Goal: Navigation & Orientation: Find specific page/section

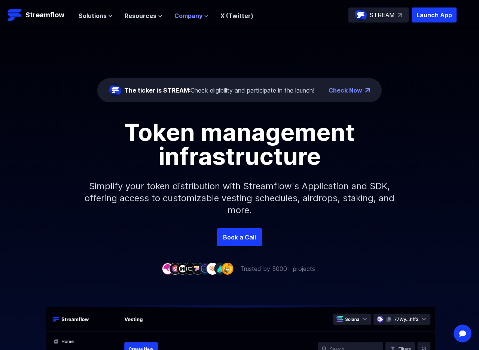
click at [183, 17] on span "Company" at bounding box center [188, 15] width 28 height 9
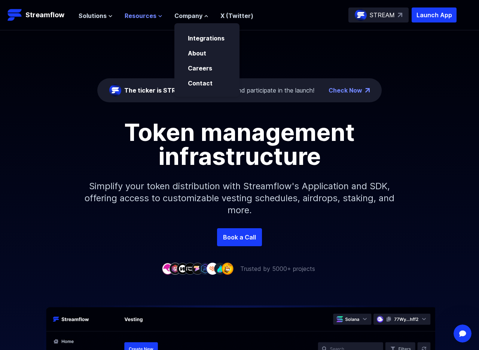
click at [150, 19] on span "Resources" at bounding box center [141, 15] width 32 height 9
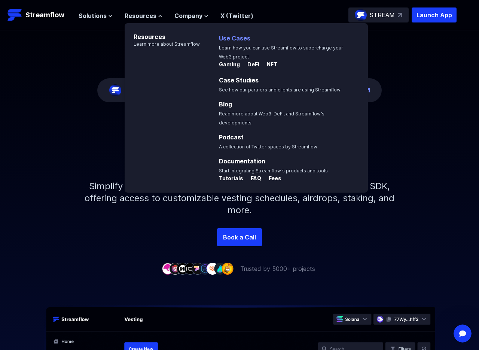
click at [230, 39] on link "Use Cases" at bounding box center [234, 37] width 31 height 7
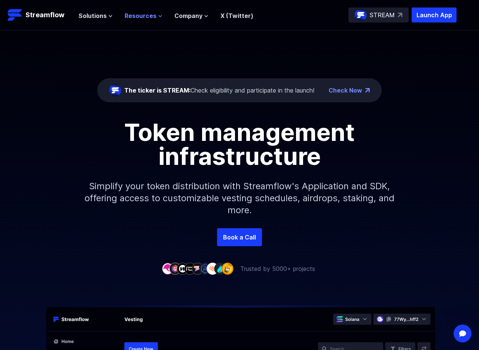
click at [142, 16] on span "Resources" at bounding box center [141, 15] width 32 height 9
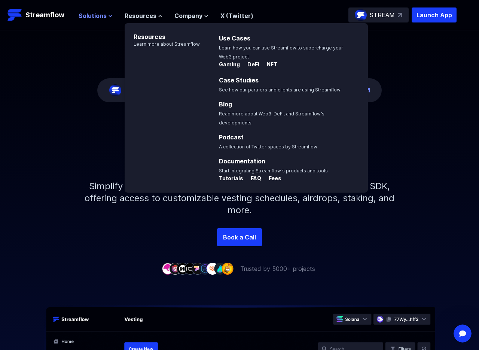
click at [96, 14] on span "Solutions" at bounding box center [93, 15] width 28 height 9
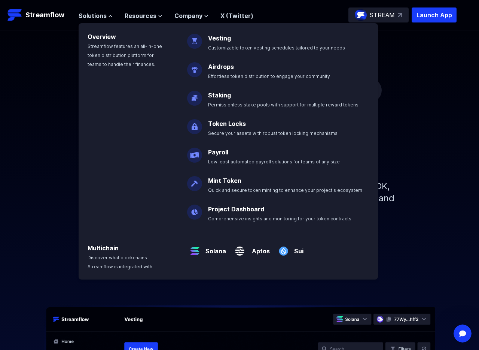
click at [416, 108] on div "The ticker is STREAM: Check eligibility and participate in the launch! Check No…" at bounding box center [239, 129] width 479 height 198
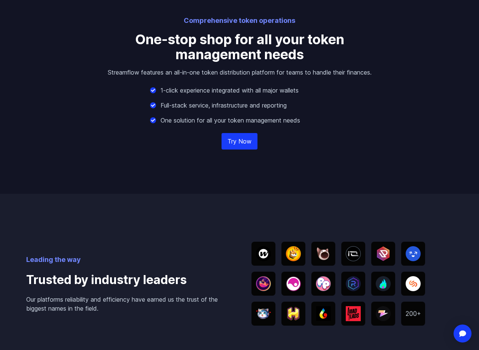
scroll to position [1046, 0]
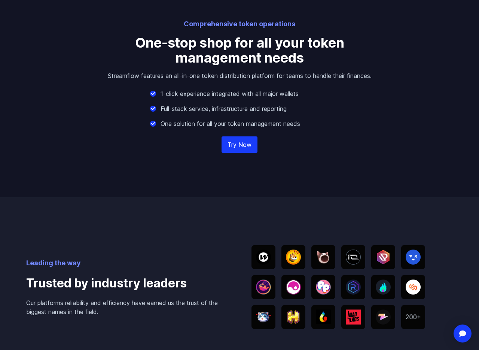
click at [239, 147] on link "Try Now" at bounding box center [240, 144] width 36 height 16
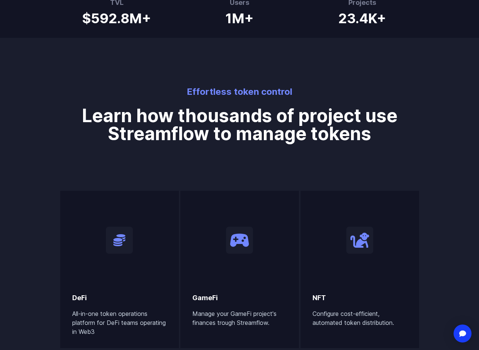
scroll to position [0, 0]
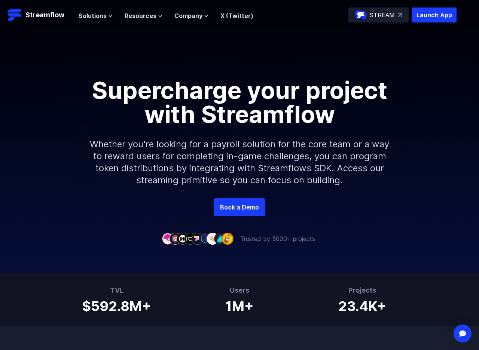
click at [229, 18] on link "X (Twitter)" at bounding box center [237, 15] width 33 height 7
click at [227, 16] on link "X (Twitter)" at bounding box center [237, 15] width 33 height 7
